Goal: Information Seeking & Learning: Learn about a topic

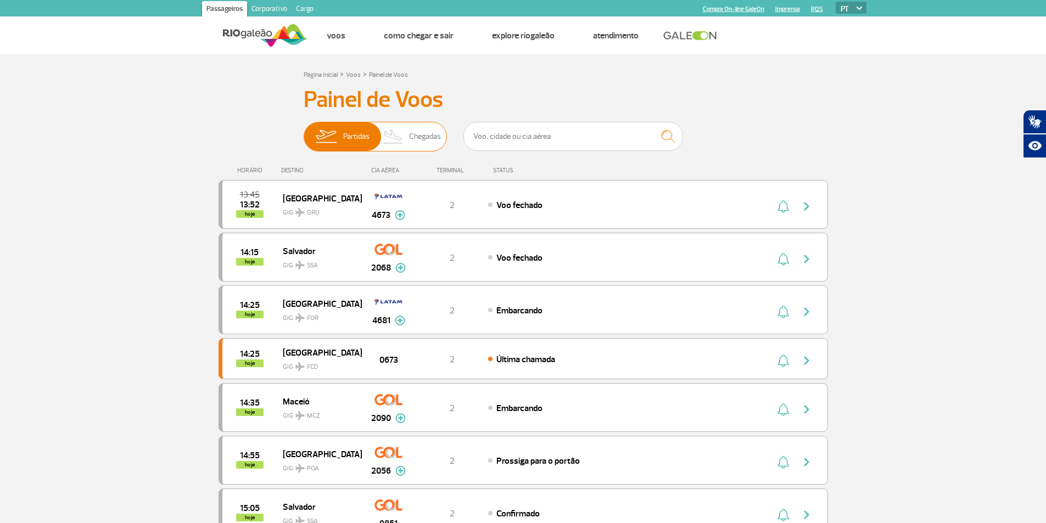
click at [343, 140] on span "Partidas" at bounding box center [356, 136] width 26 height 29
click at [304, 131] on input "Partidas Chegadas" at bounding box center [304, 131] width 0 height 0
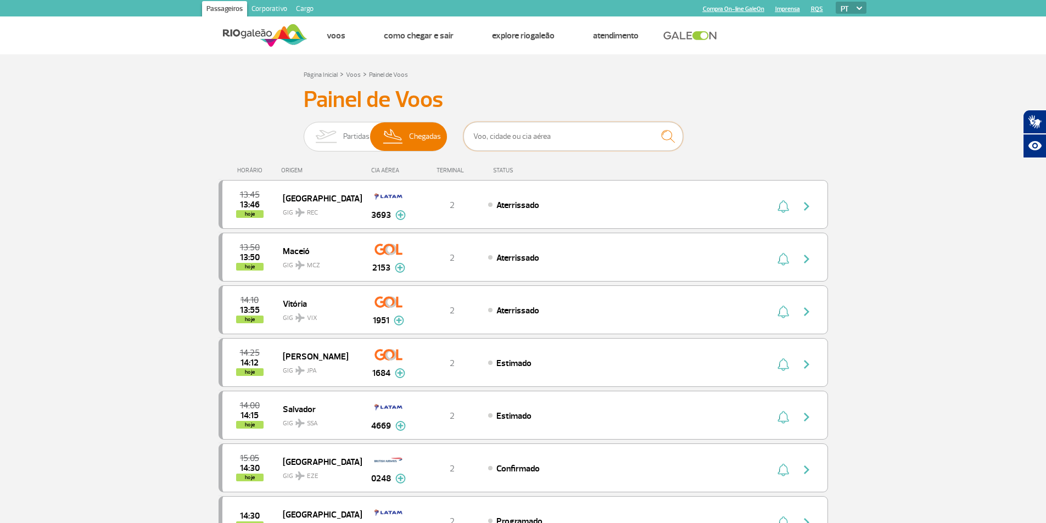
click at [525, 138] on input "text" at bounding box center [573, 136] width 220 height 29
type input "[GEOGRAPHIC_DATA]"
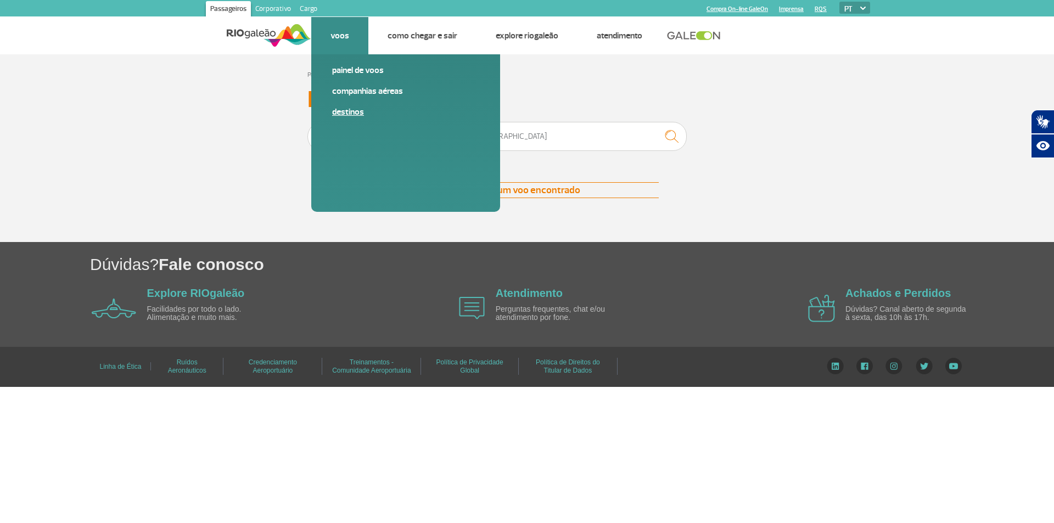
click at [350, 110] on link "Destinos" at bounding box center [405, 112] width 147 height 12
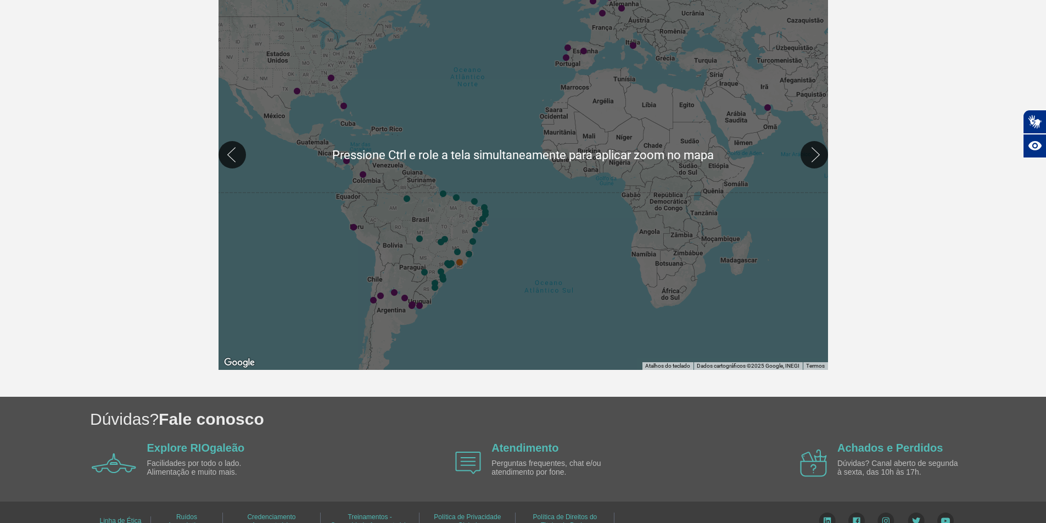
scroll to position [55, 0]
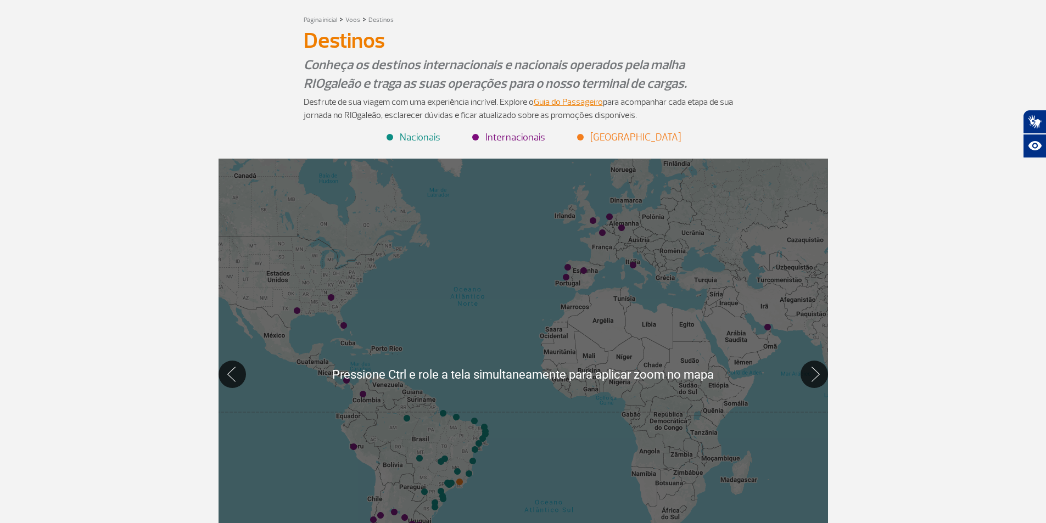
click at [450, 303] on div at bounding box center [522, 374] width 609 height 431
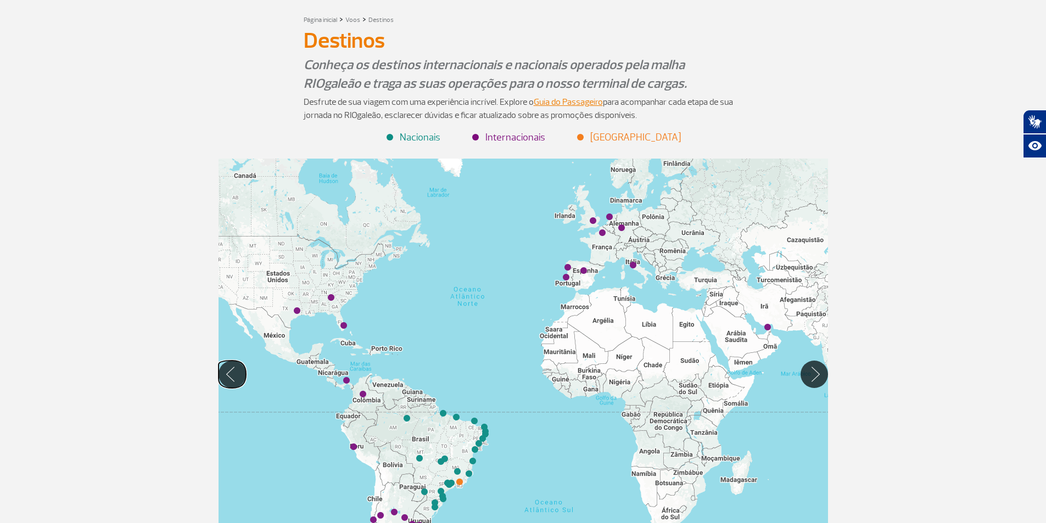
click at [229, 377] on button "Mover para esquerda" at bounding box center [231, 374] width 27 height 27
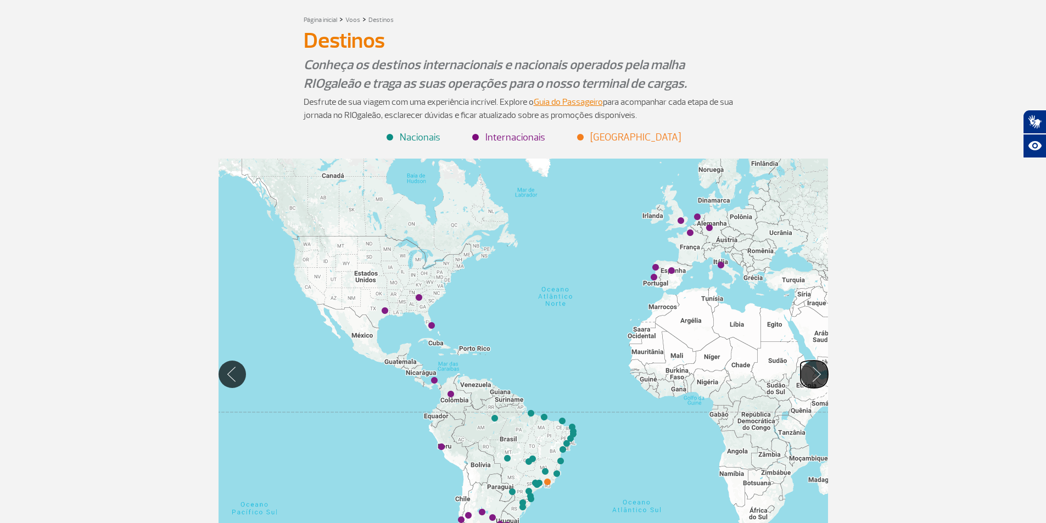
click at [815, 380] on button "Mover para direita" at bounding box center [813, 374] width 27 height 27
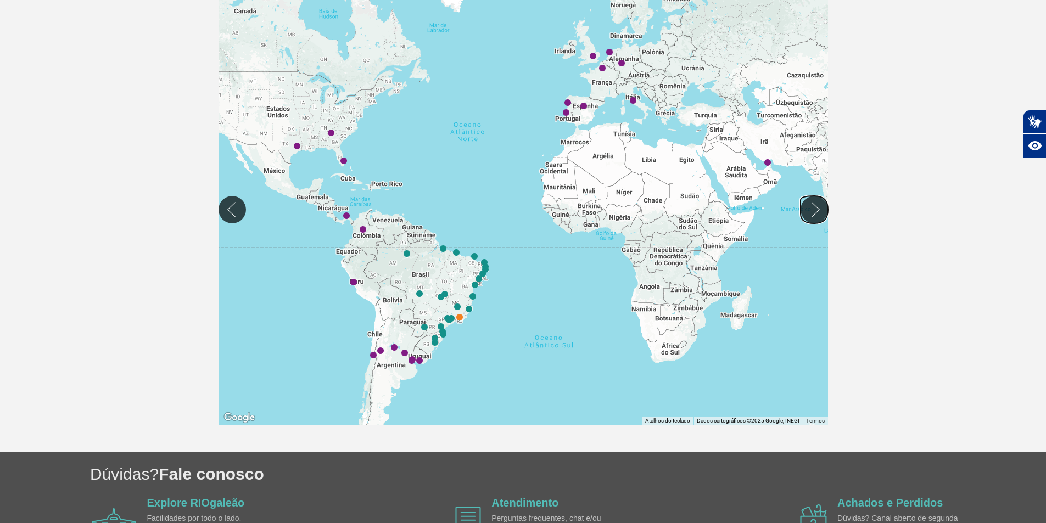
scroll to position [165, 0]
